Goal: Entertainment & Leisure: Consume media (video, audio)

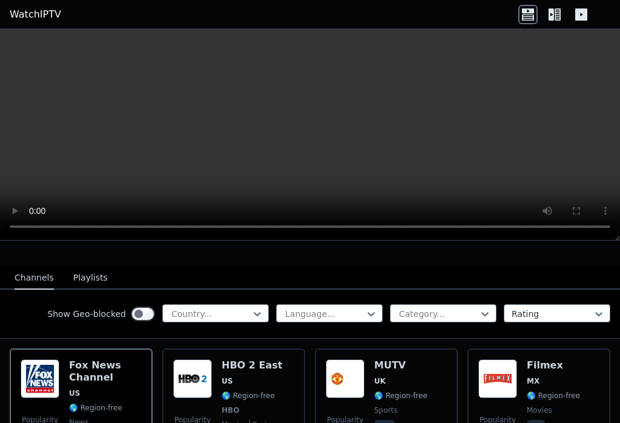
scroll to position [111, 0]
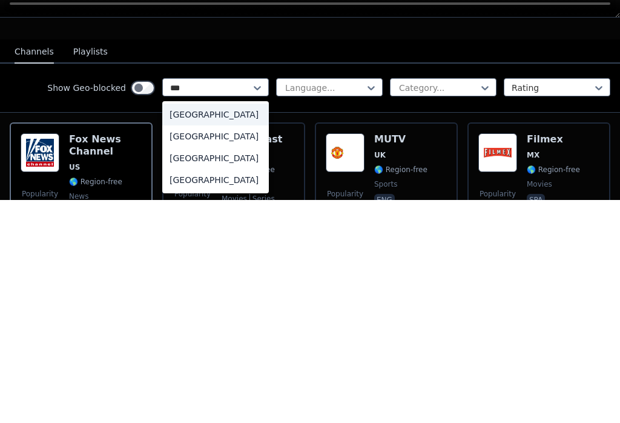
click at [182, 348] on div "[GEOGRAPHIC_DATA]" at bounding box center [215, 359] width 107 height 22
type input "***"
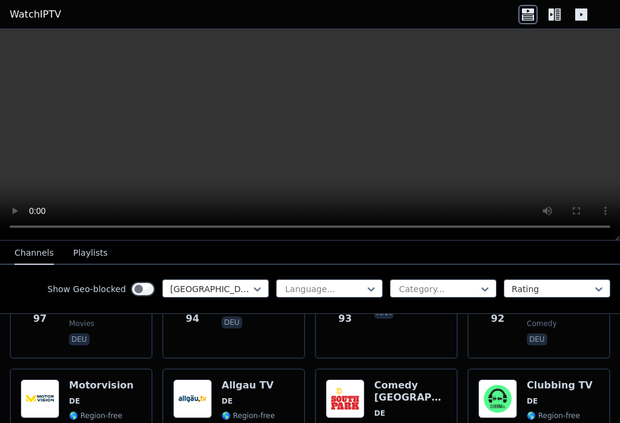
scroll to position [1682, 0]
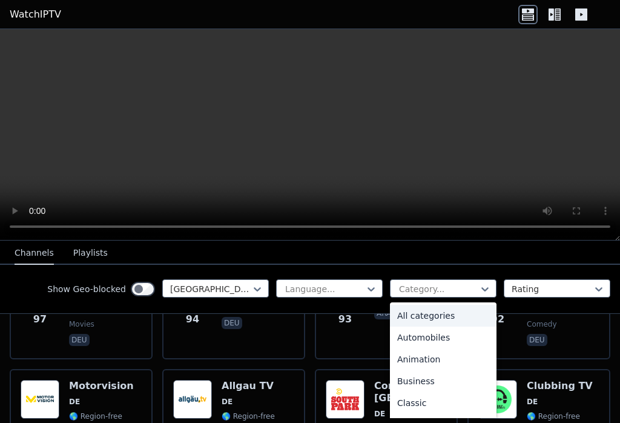
click at [84, 244] on button "Playlists" at bounding box center [90, 253] width 35 height 23
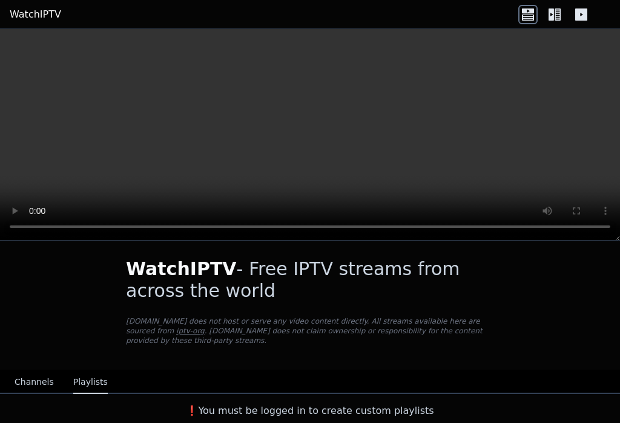
click at [22, 220] on video at bounding box center [310, 134] width 620 height 211
click at [25, 391] on button "Channels" at bounding box center [34, 382] width 39 height 23
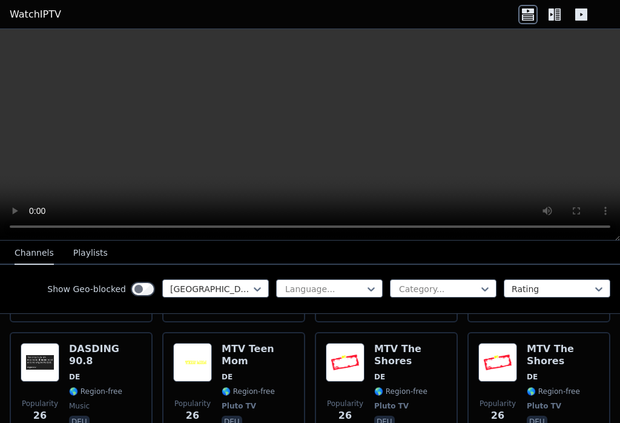
scroll to position [4796, 0]
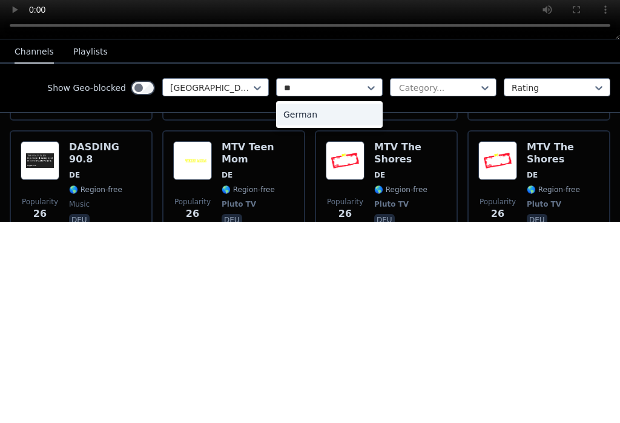
click at [283, 305] on div "German" at bounding box center [329, 316] width 107 height 22
type input "**"
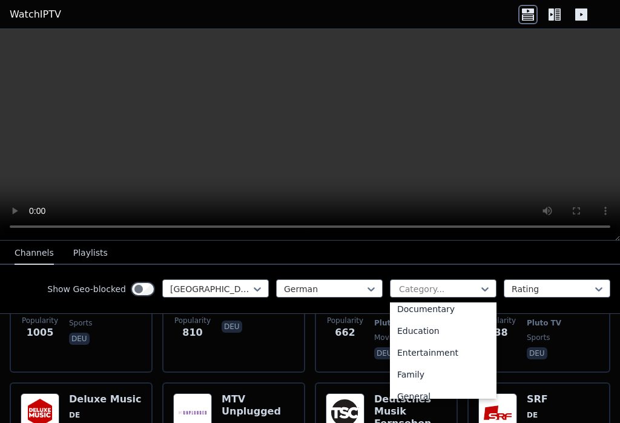
scroll to position [181, 0]
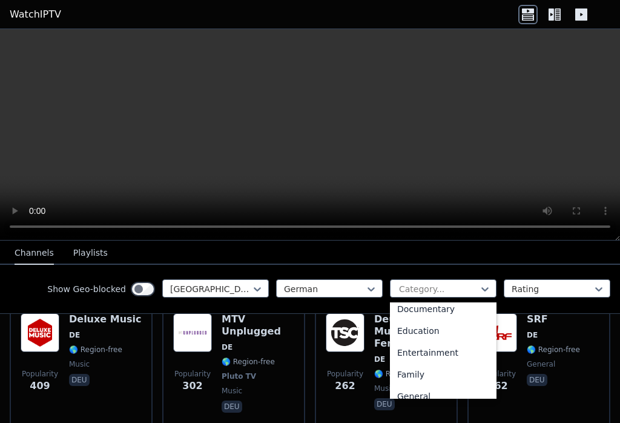
click at [499, 201] on video at bounding box center [310, 134] width 620 height 211
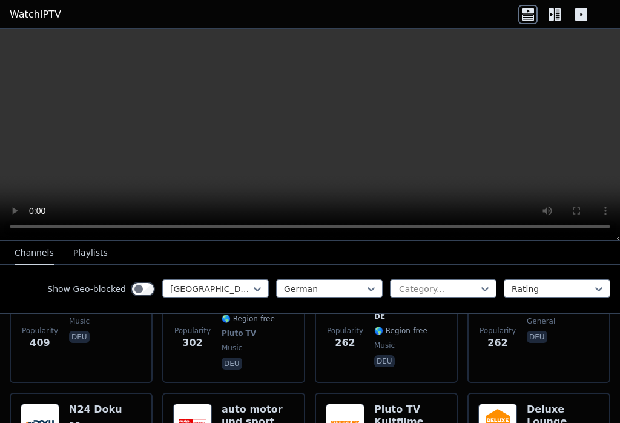
scroll to position [331, 0]
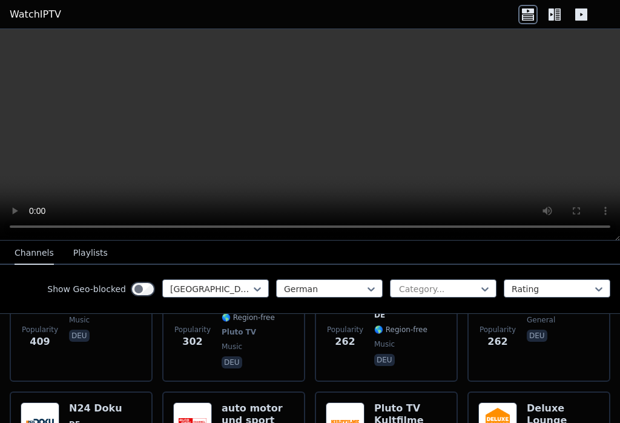
click at [73, 244] on button "Playlists" at bounding box center [90, 253] width 35 height 23
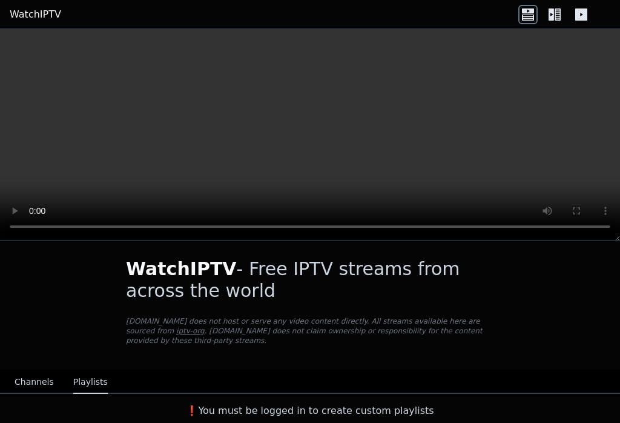
scroll to position [4, 0]
click at [28, 380] on button "Channels" at bounding box center [34, 382] width 39 height 23
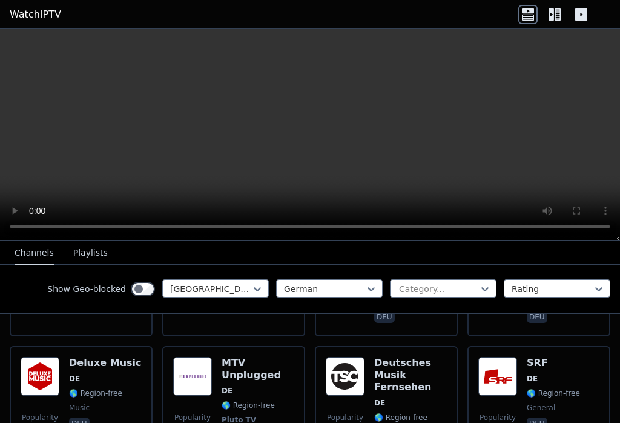
scroll to position [245, 0]
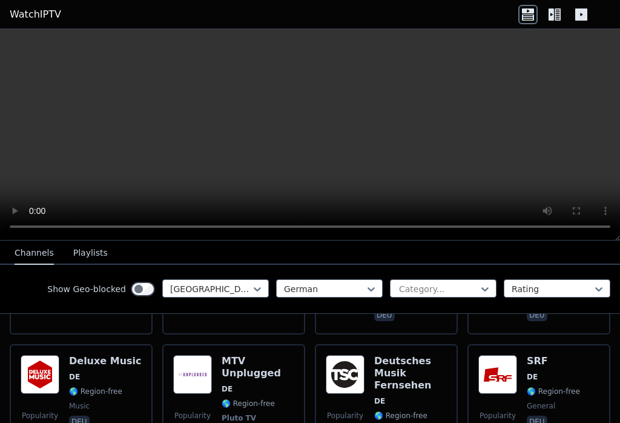
click at [548, 11] on icon at bounding box center [554, 14] width 19 height 19
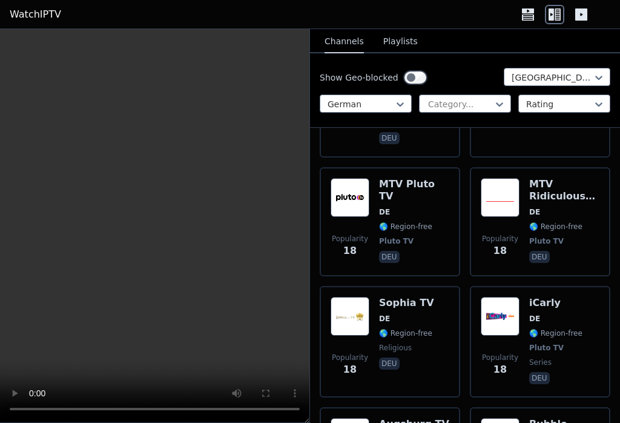
scroll to position [10706, 0]
